Goal: Transaction & Acquisition: Obtain resource

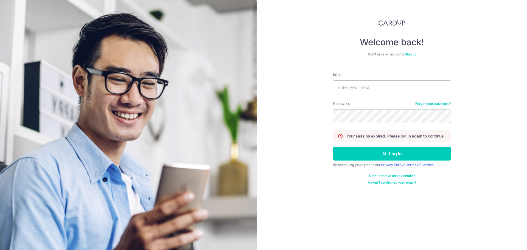
click at [359, 92] on input "Email" at bounding box center [392, 87] width 118 height 14
type input "LUISHOSH@GMAIL.COM"
click at [333, 147] on button "Log in" at bounding box center [392, 154] width 118 height 14
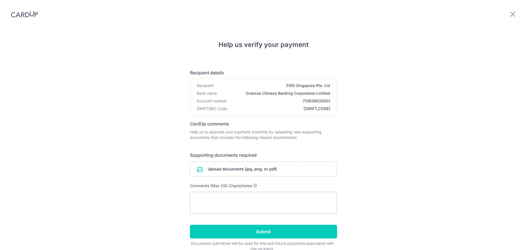
click at [25, 16] on img at bounding box center [24, 14] width 27 height 7
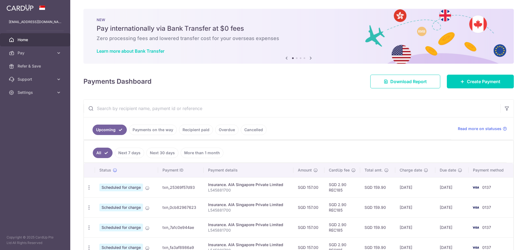
click at [181, 136] on ul "Upcoming Payments on the way Recipient paid Overdue Cancelled" at bounding box center [267, 128] width 367 height 22
click at [189, 130] on link "Recipient paid" at bounding box center [196, 130] width 34 height 10
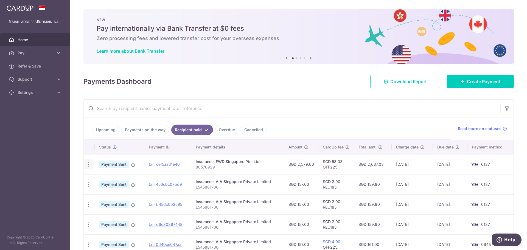
click at [88, 164] on icon "button" at bounding box center [89, 165] width 6 height 6
click at [102, 179] on span "PDF Receipt" at bounding box center [117, 179] width 37 height 5
